Goal: Task Accomplishment & Management: Use online tool/utility

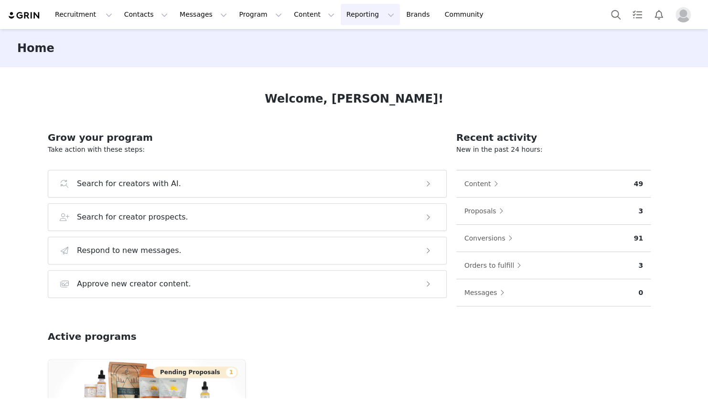
click at [341, 14] on button "Reporting Reporting" at bounding box center [370, 15] width 59 height 22
click at [330, 58] on p "Report Builder" at bounding box center [337, 60] width 48 height 10
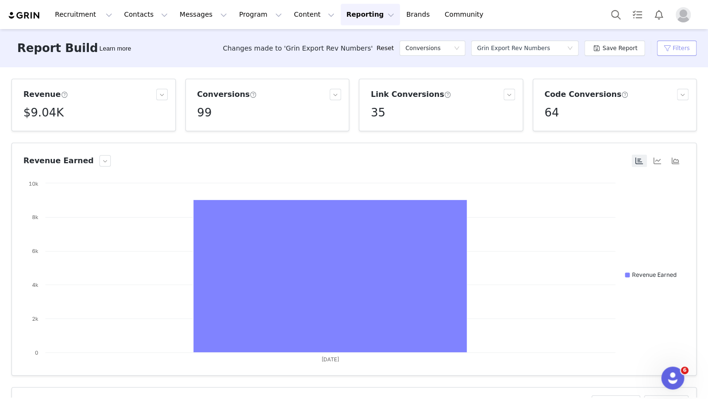
click at [671, 48] on button "Filters" at bounding box center [677, 48] width 40 height 15
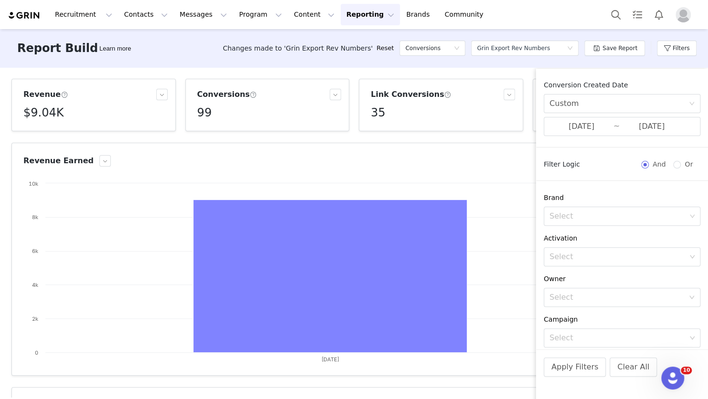
click at [524, 71] on div "Revenue $9.04K Conversions 99 Link Conversions 35 Code Conversions 64 Revenue E…" at bounding box center [354, 232] width 708 height 331
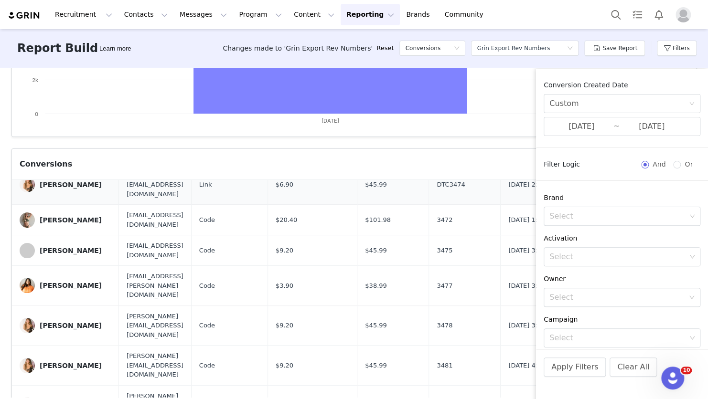
scroll to position [143, 0]
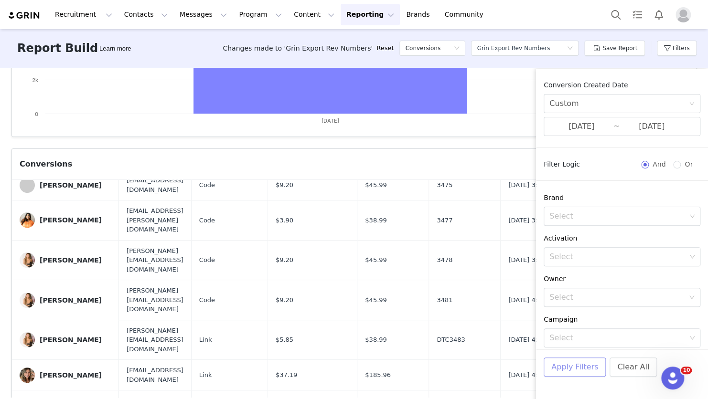
click at [581, 370] on button "Apply Filters" at bounding box center [575, 367] width 62 height 19
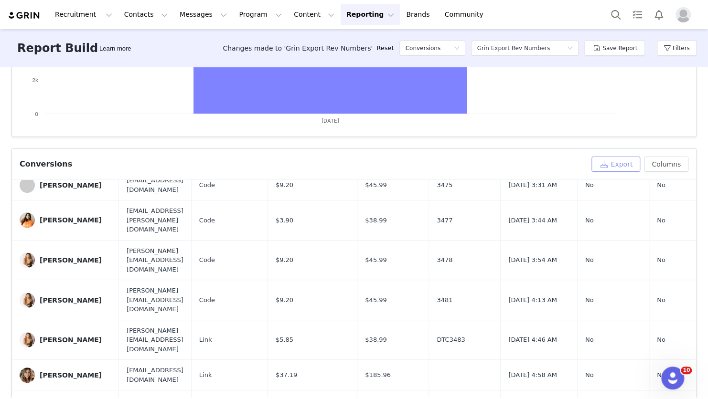
click at [624, 162] on button "Export" at bounding box center [616, 164] width 49 height 15
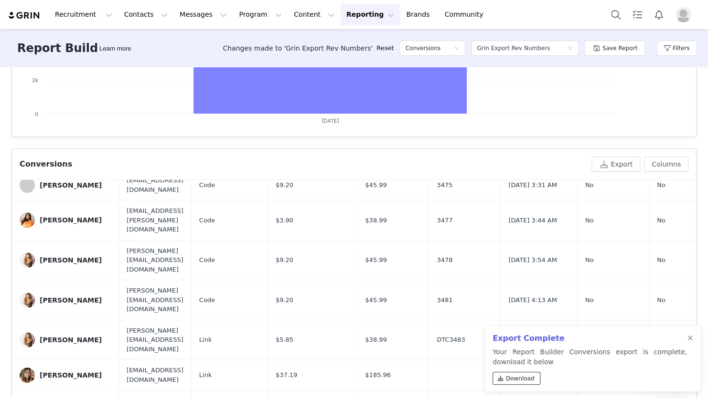
click at [502, 378] on icon at bounding box center [501, 379] width 6 height 6
